Goal: Navigation & Orientation: Find specific page/section

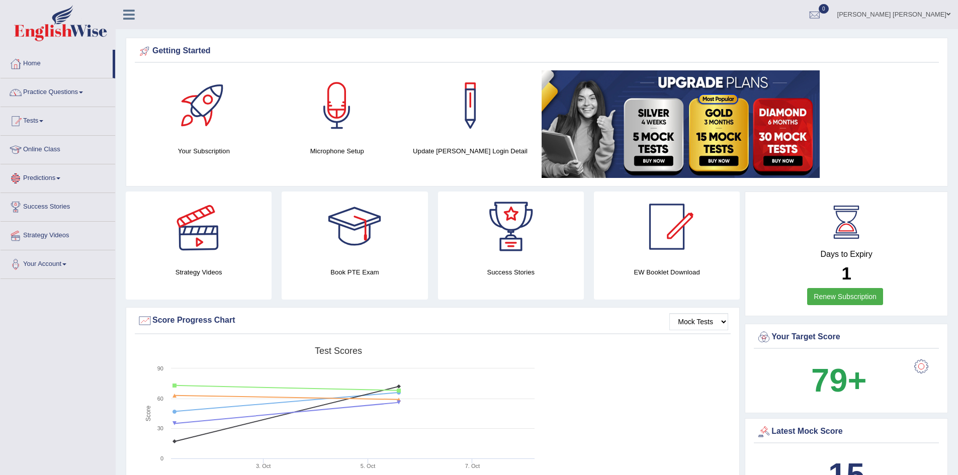
click at [60, 174] on link "Predictions" at bounding box center [58, 176] width 115 height 25
click at [50, 198] on link "Latest Predictions" at bounding box center [66, 202] width 94 height 18
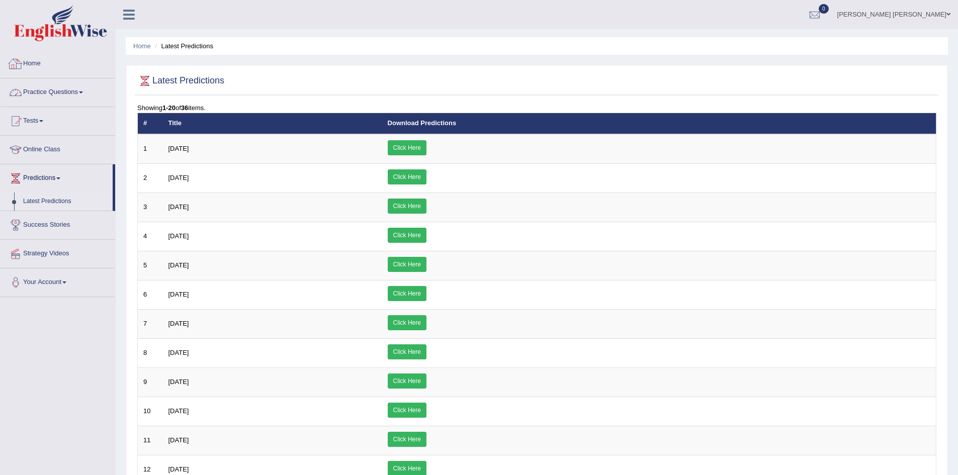
click at [63, 89] on link "Practice Questions" at bounding box center [58, 90] width 115 height 25
